Goal: Task Accomplishment & Management: Use online tool/utility

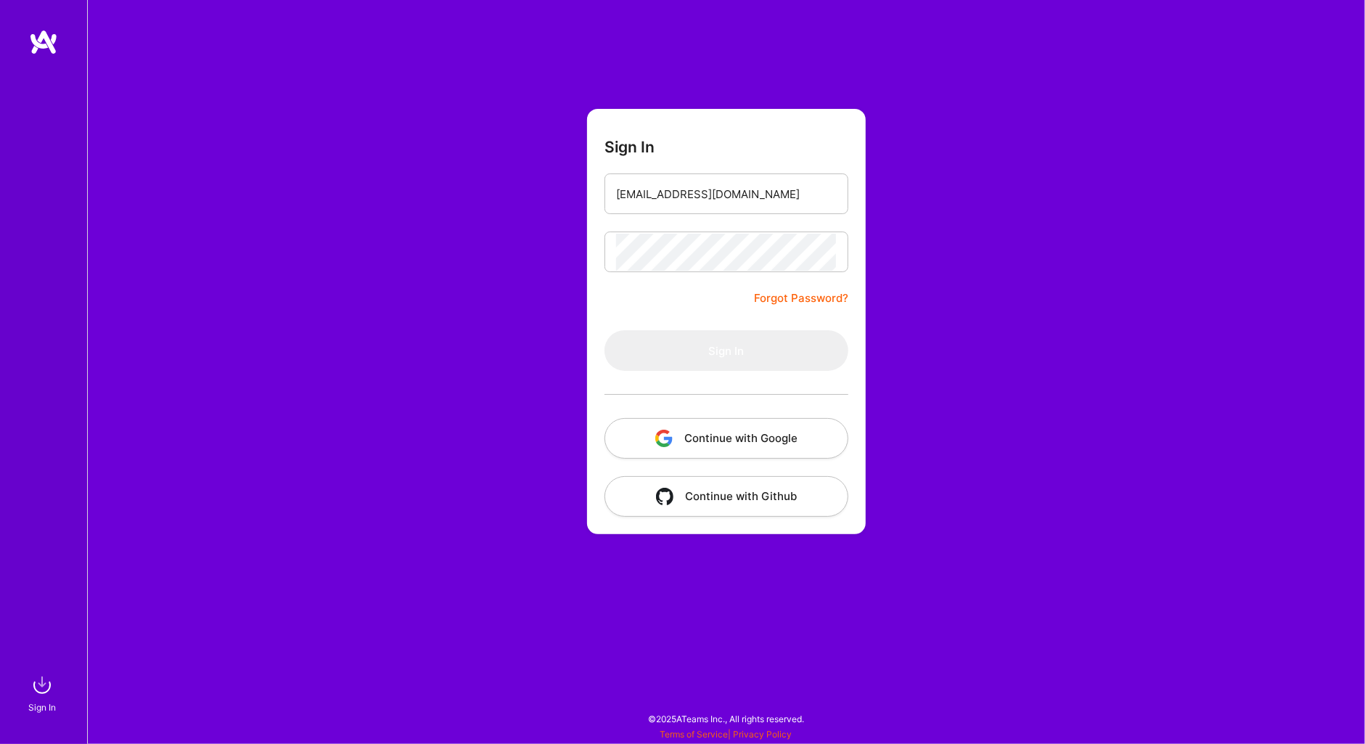
type input "[EMAIL_ADDRESS][DOMAIN_NAME]"
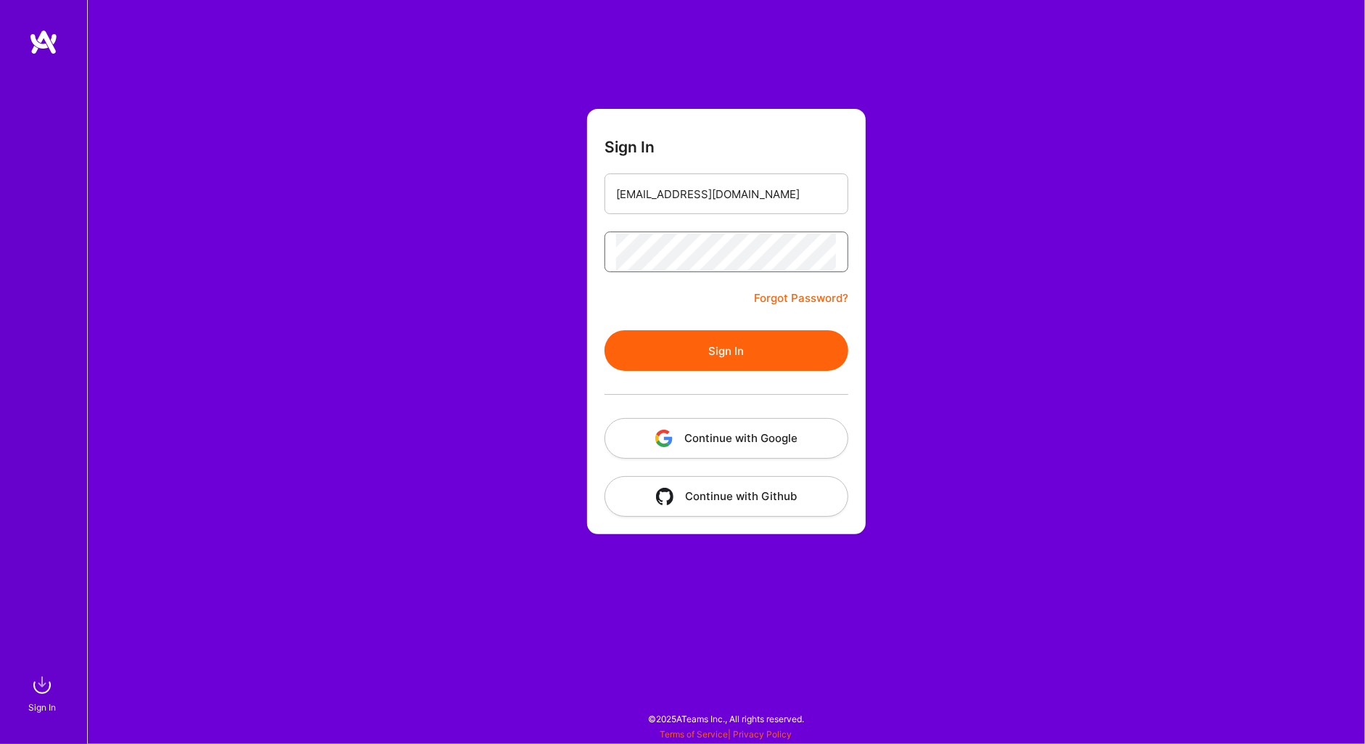
click at [726, 350] on button "Sign In" at bounding box center [727, 350] width 244 height 41
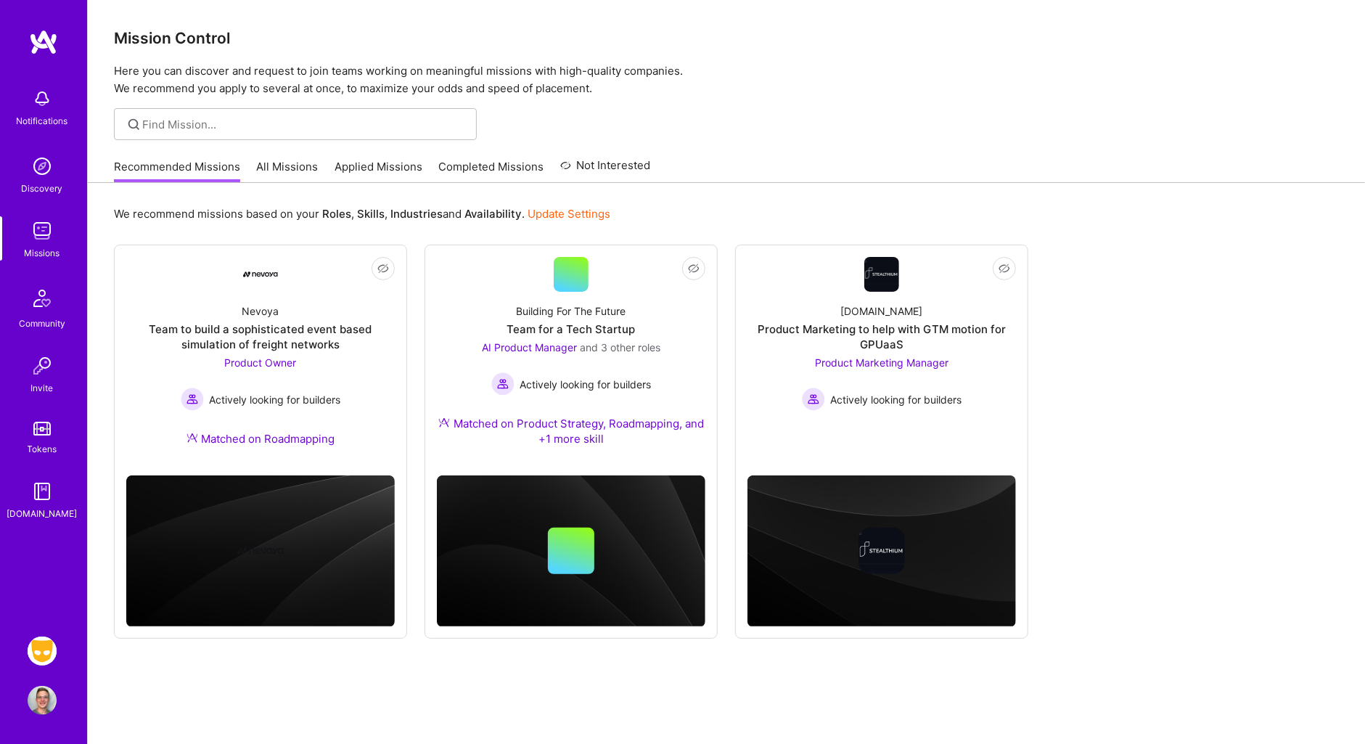
click at [45, 651] on img at bounding box center [42, 651] width 29 height 29
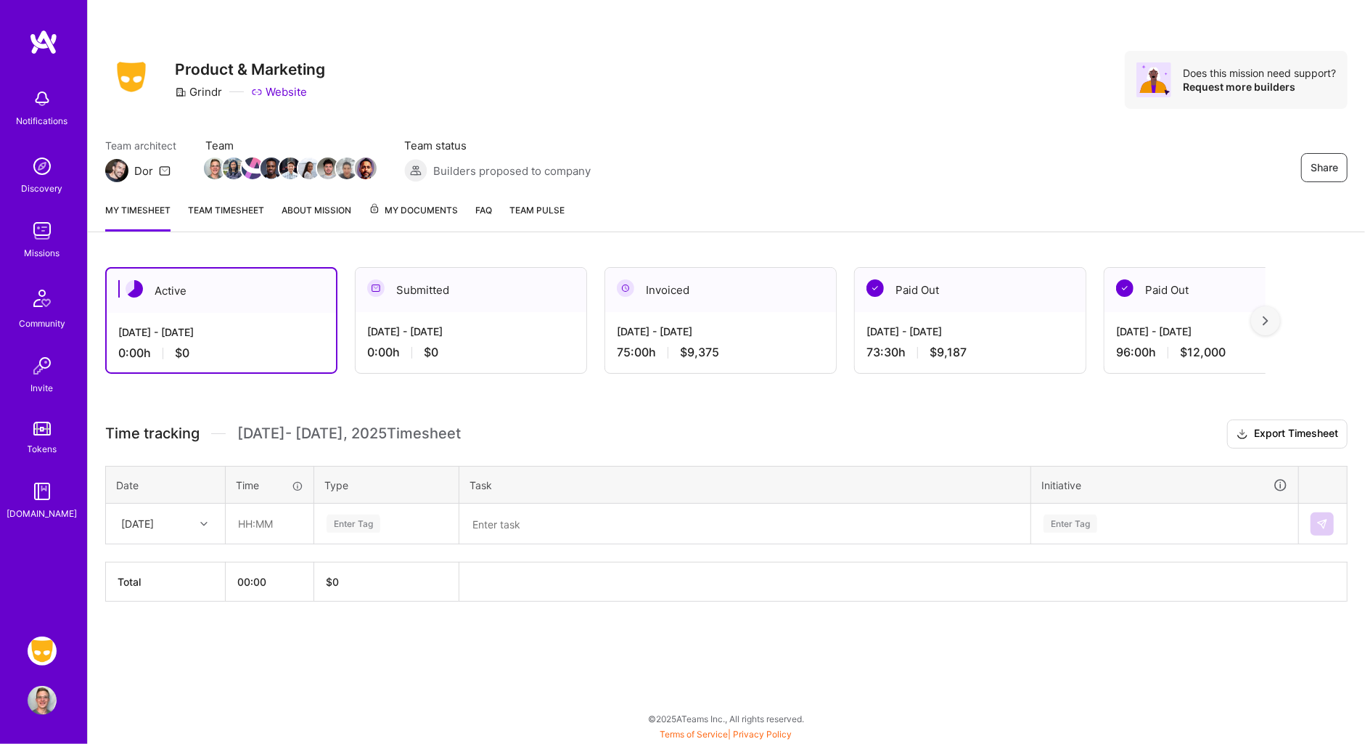
click at [692, 291] on div "Invoiced" at bounding box center [720, 290] width 231 height 44
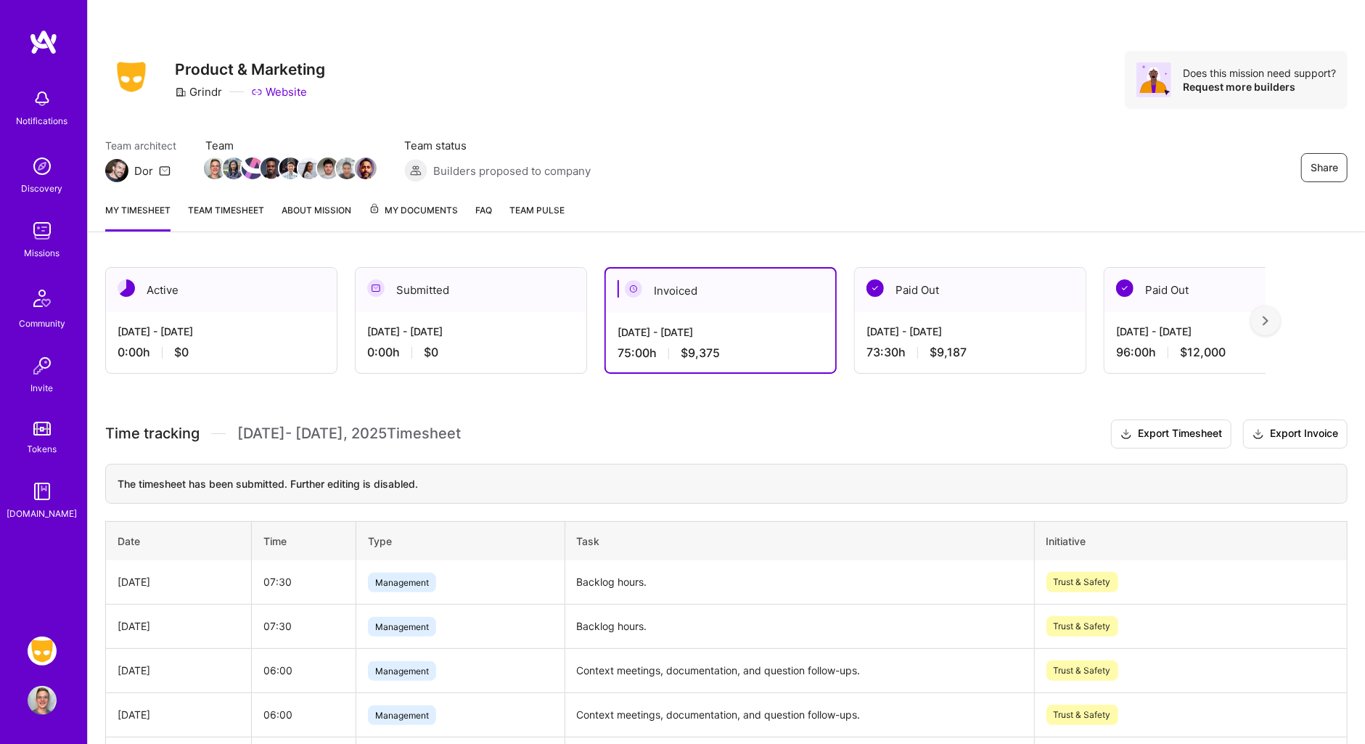
click at [418, 218] on link "My Documents" at bounding box center [413, 216] width 89 height 29
